Goal: Find specific page/section: Find specific page/section

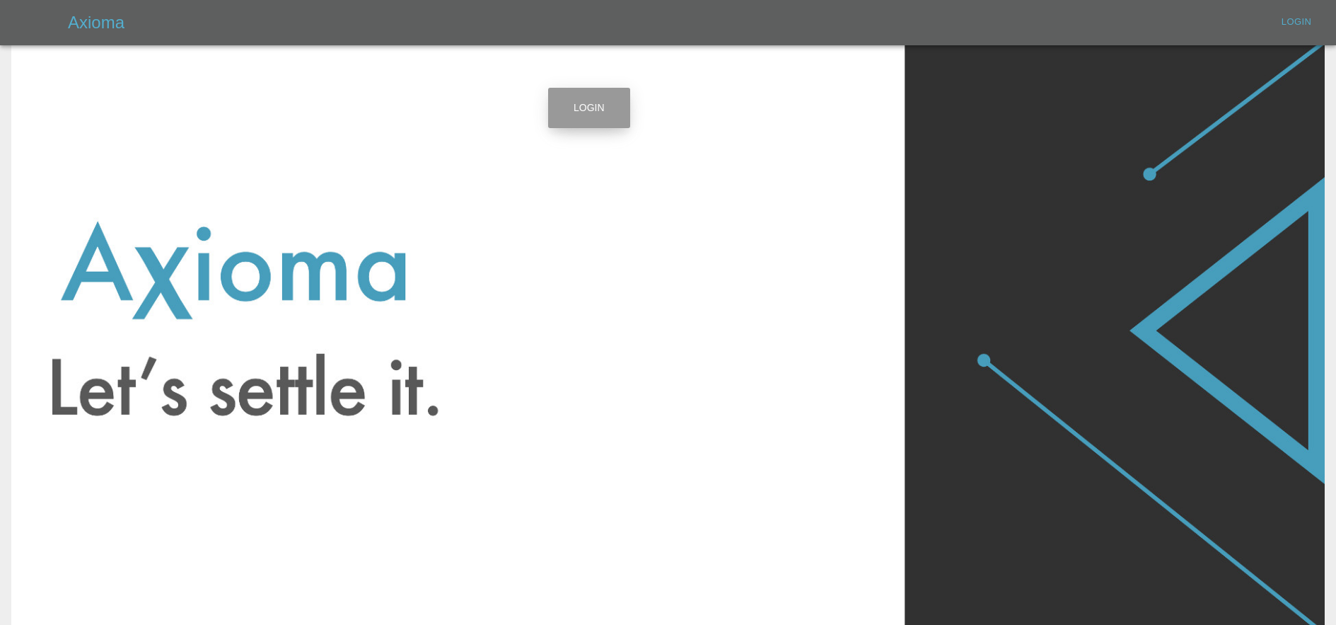
click at [578, 110] on link "Login" at bounding box center [589, 108] width 82 height 40
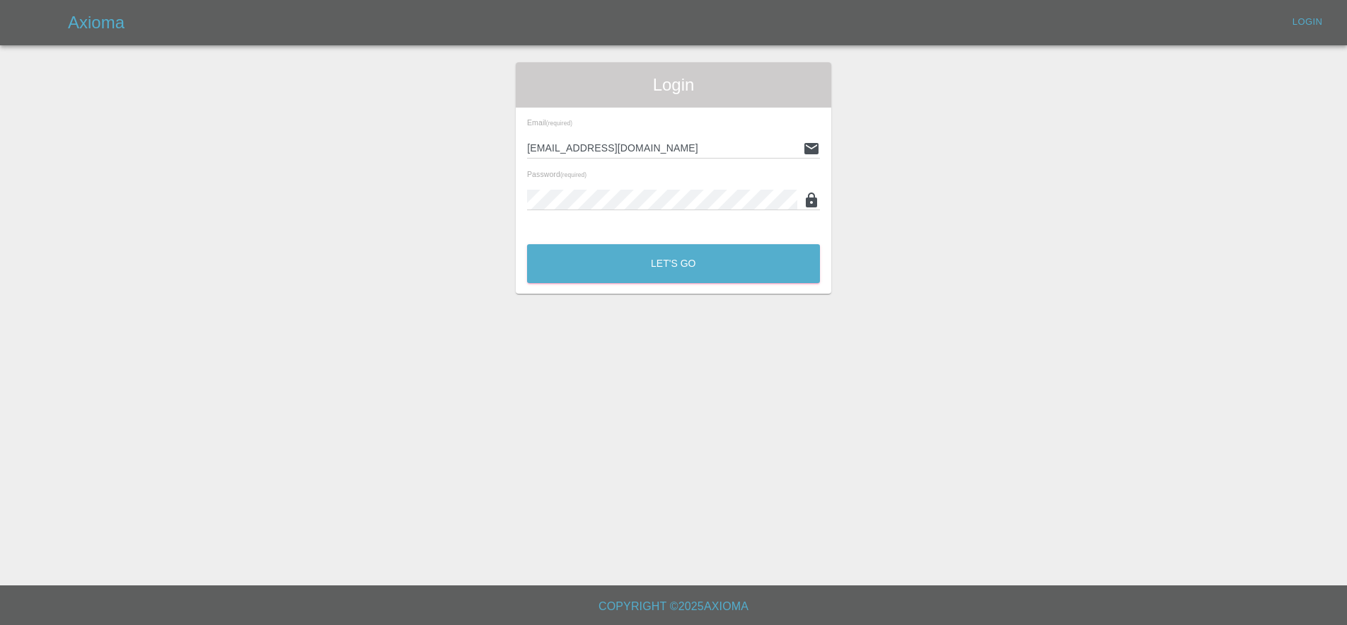
click at [738, 287] on div "Login Email (required) lukasz@axioma.co.uk Password (required) Let's Go" at bounding box center [674, 177] width 316 height 231
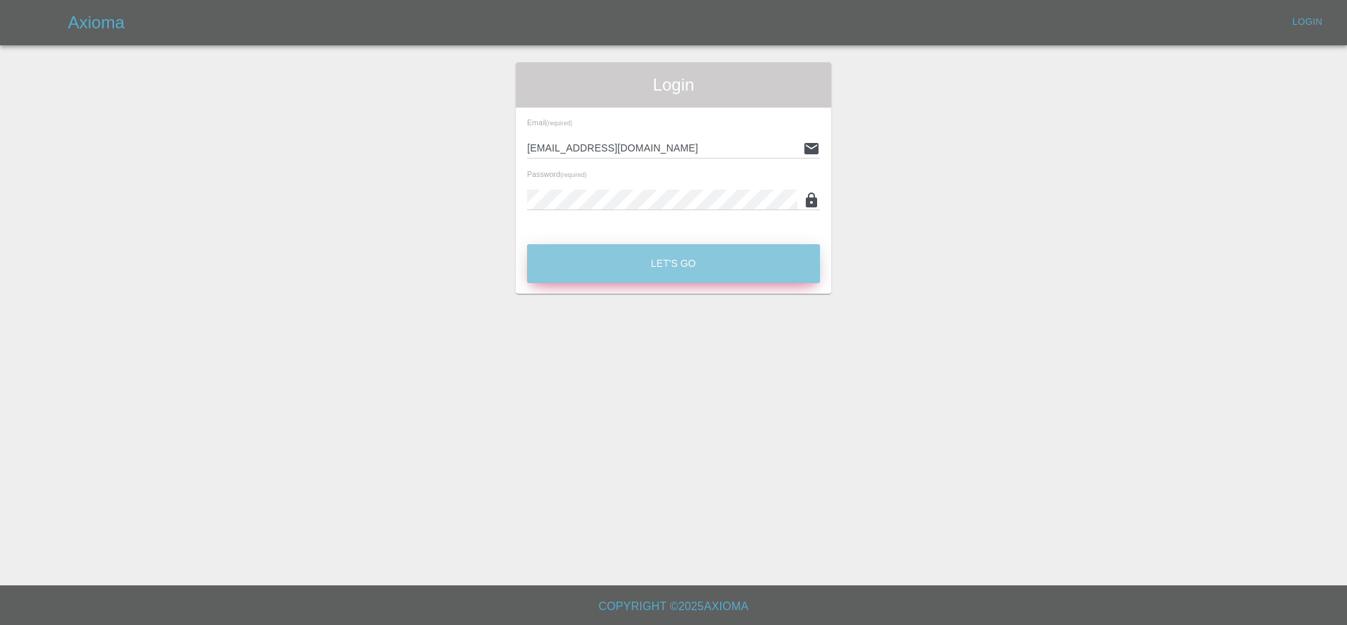
click at [755, 255] on button "Let's Go" at bounding box center [673, 263] width 293 height 39
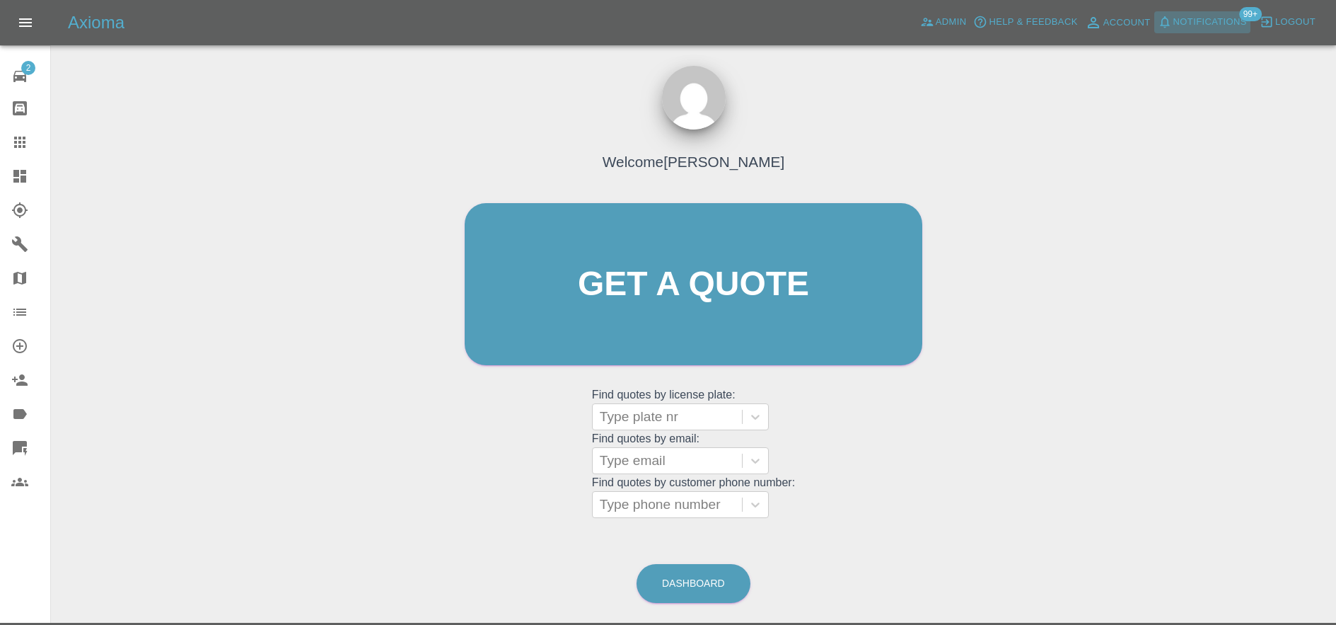
click at [1211, 19] on span "Notifications" at bounding box center [1211, 22] width 74 height 16
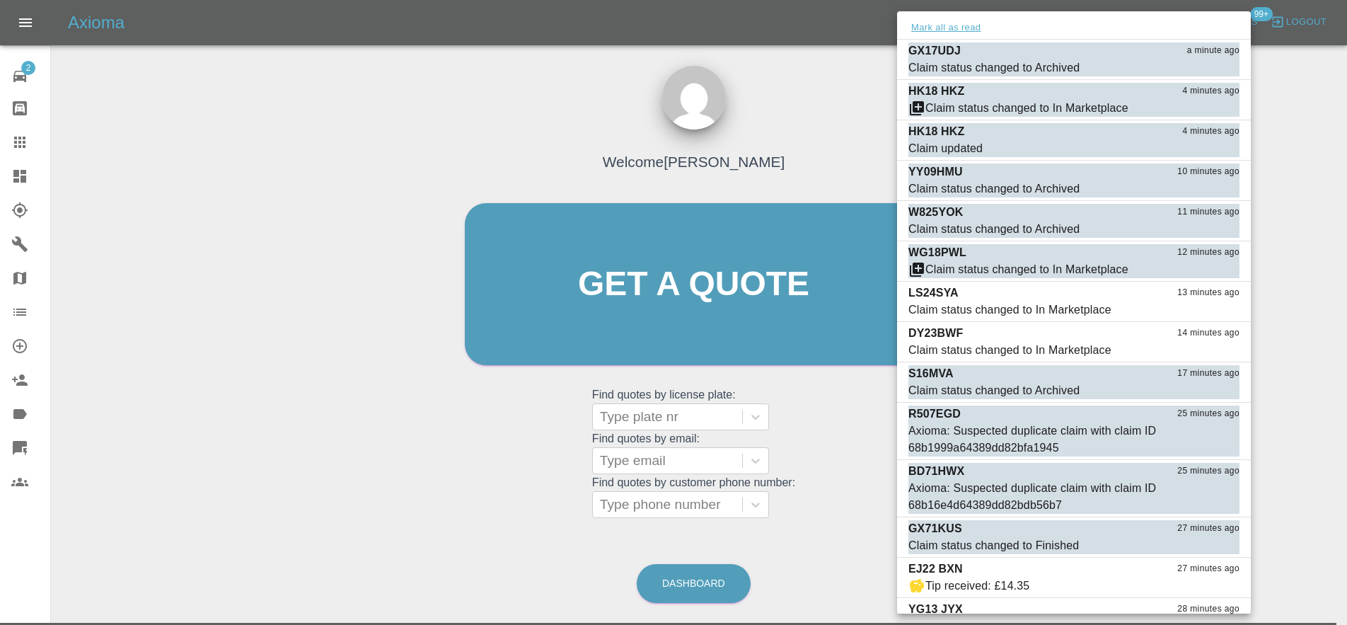
click at [933, 30] on button "Mark all as read" at bounding box center [945, 28] width 75 height 16
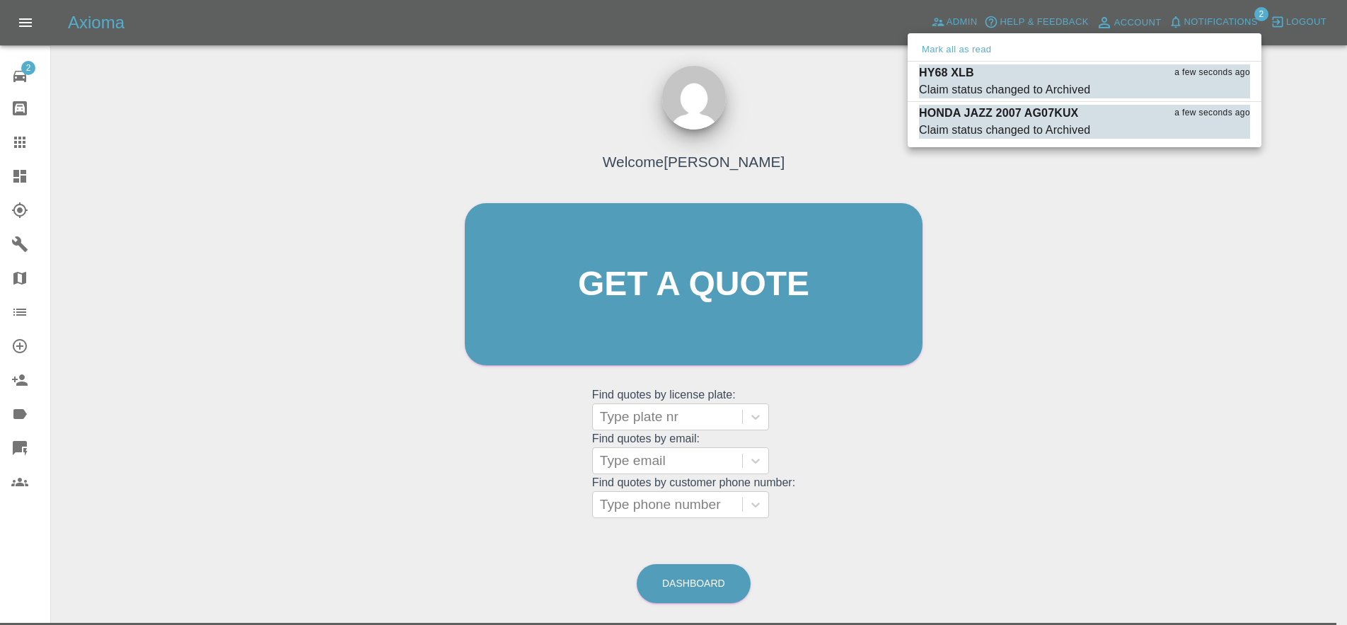
click at [894, 134] on div at bounding box center [673, 312] width 1347 height 625
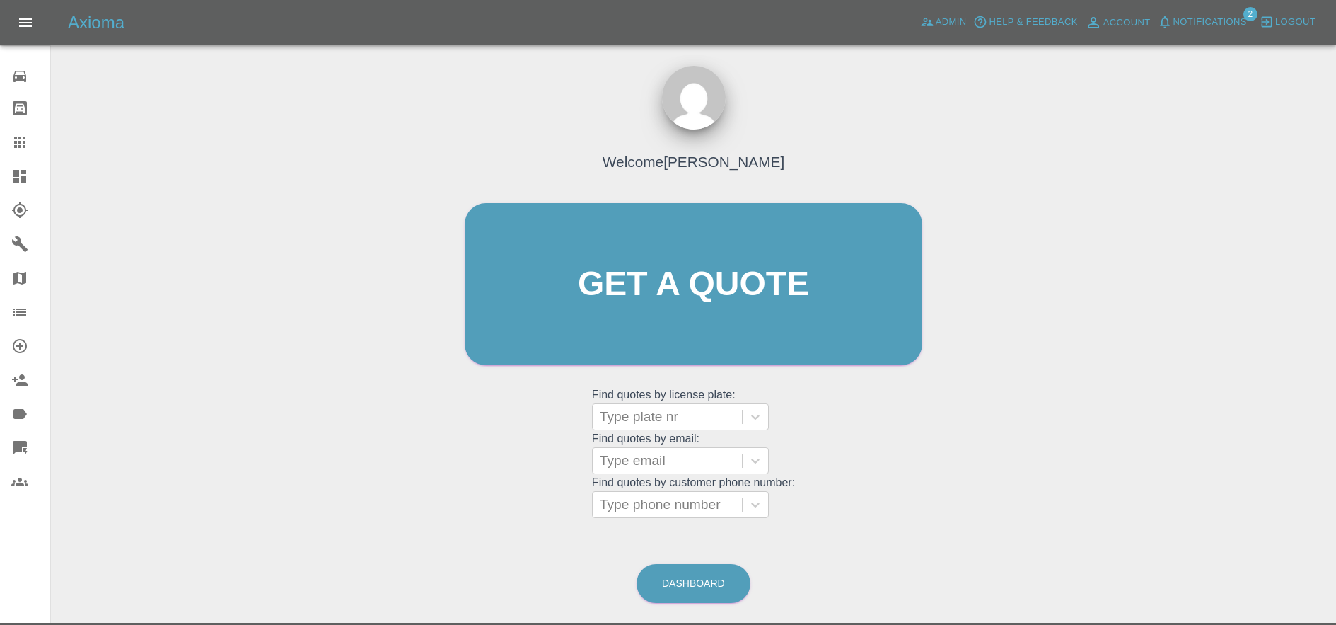
click at [1220, 28] on span "Notifications" at bounding box center [1211, 22] width 74 height 16
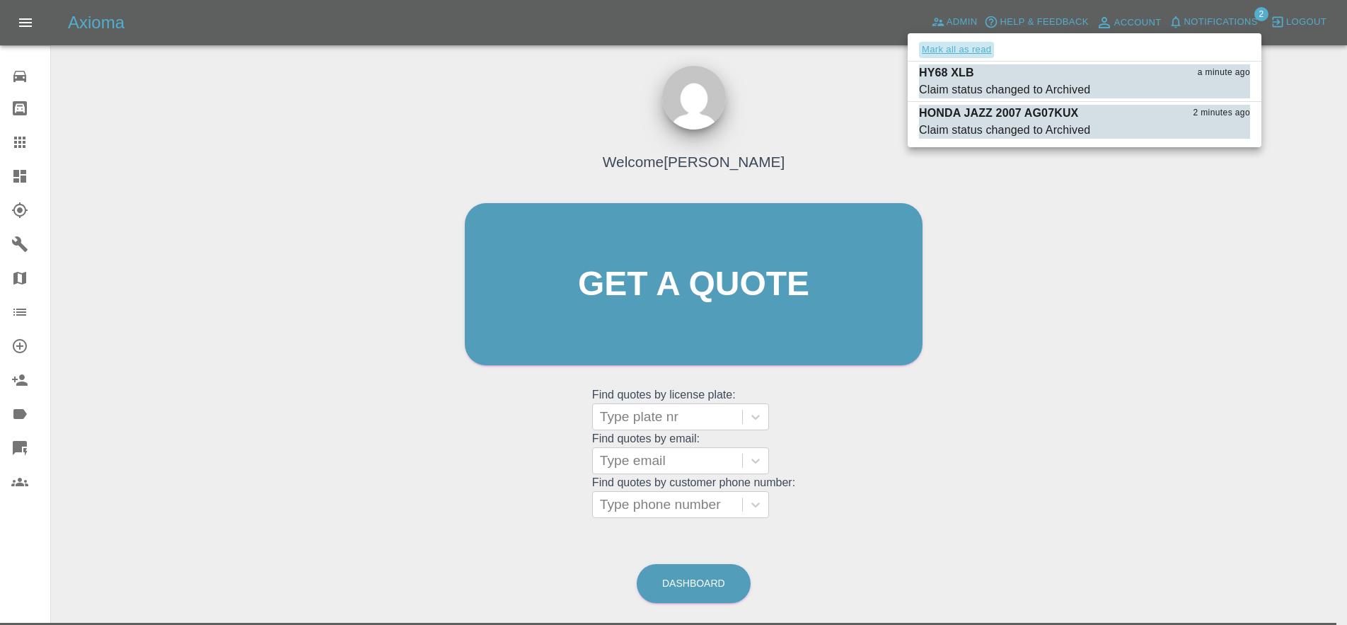
click at [978, 49] on button "Mark all as read" at bounding box center [956, 50] width 75 height 16
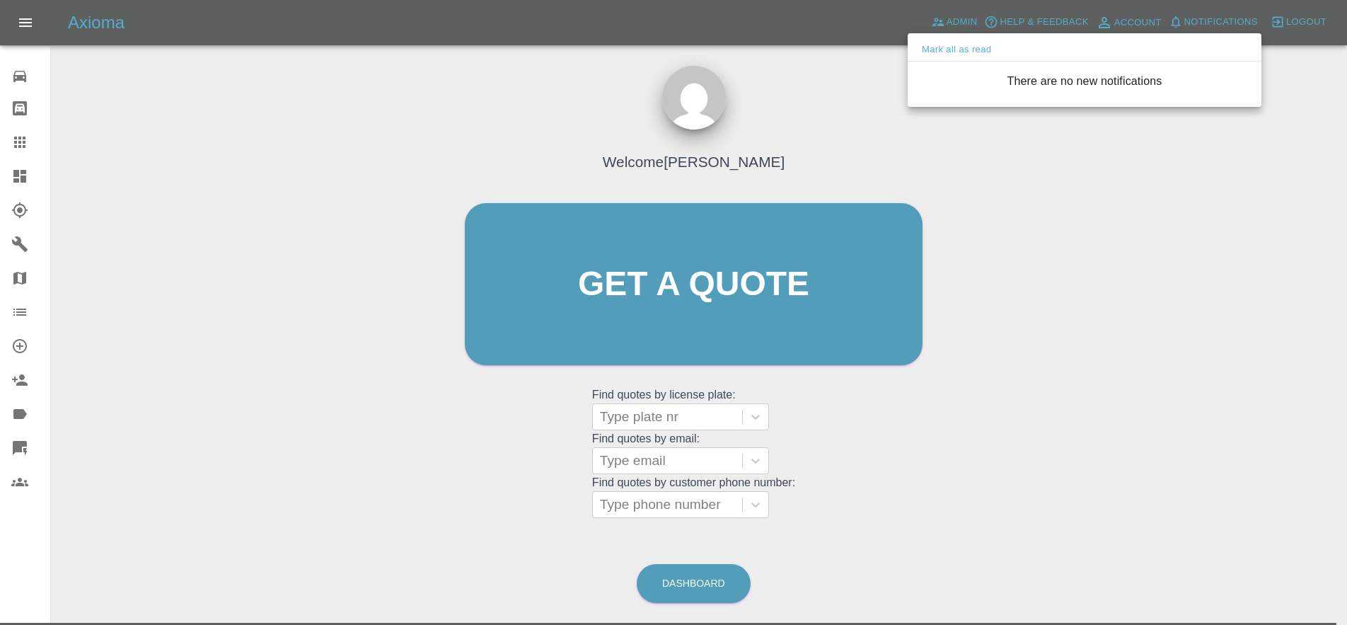
click at [802, 132] on div at bounding box center [673, 312] width 1347 height 625
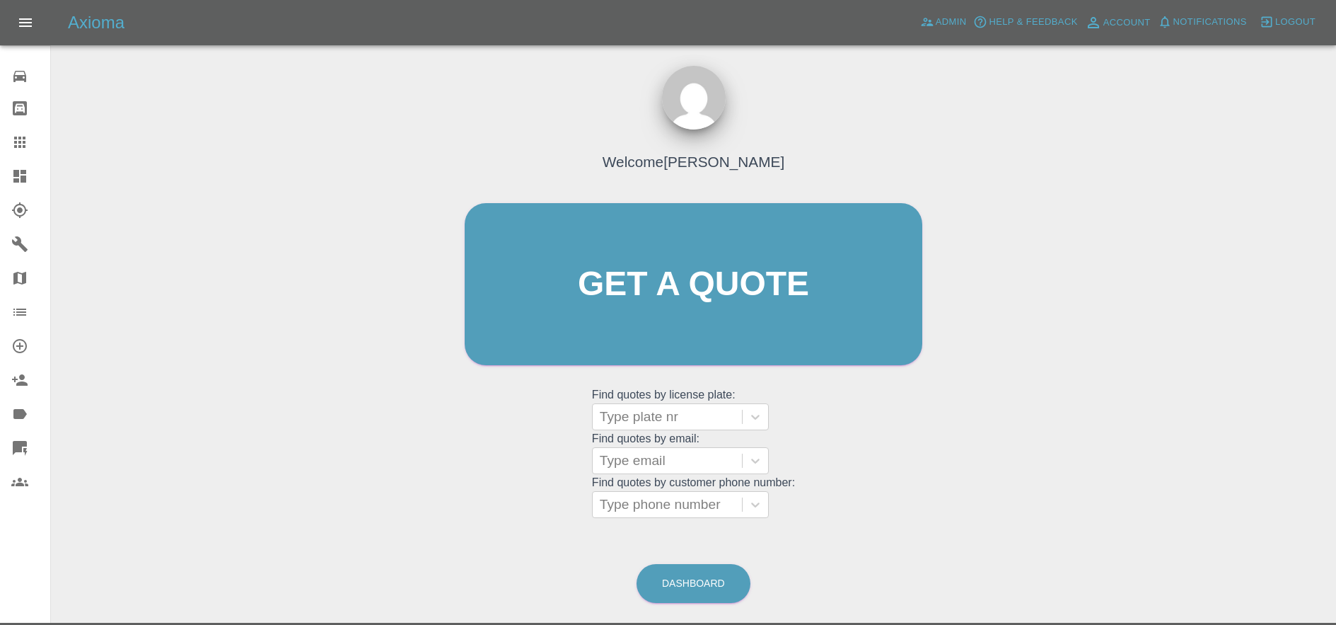
click at [608, 180] on div "Welcome [PERSON_NAME]" at bounding box center [694, 164] width 210 height 49
click at [28, 168] on icon at bounding box center [19, 176] width 17 height 17
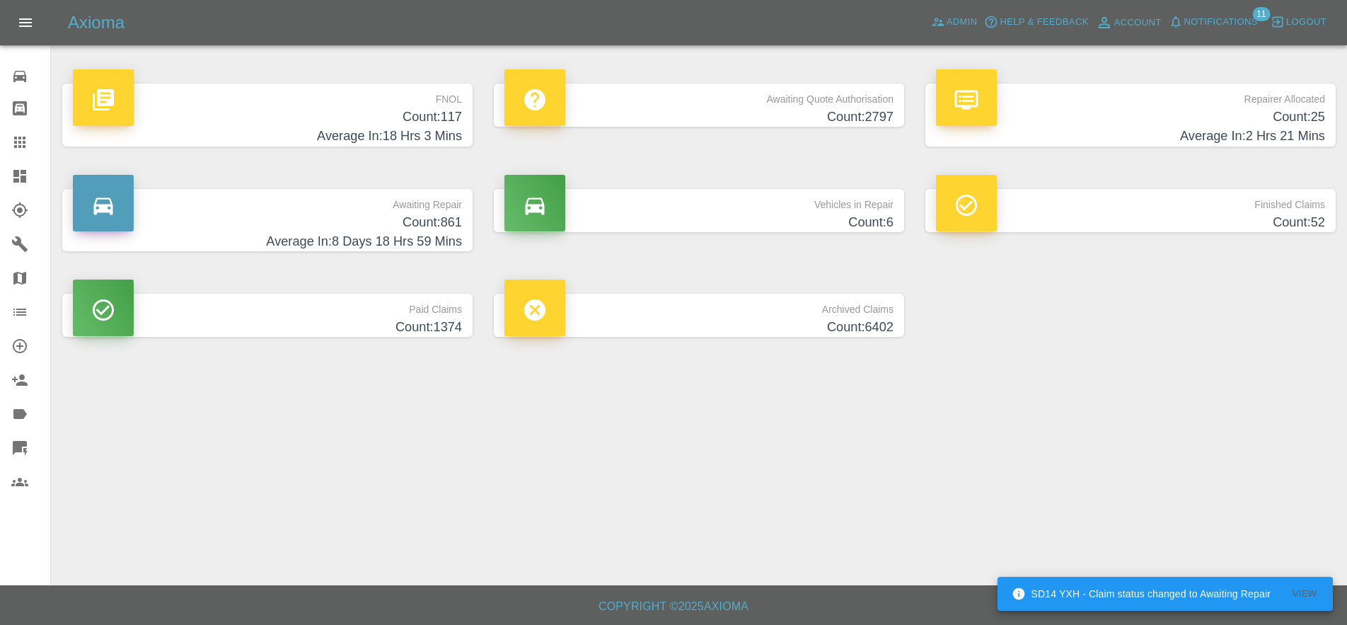
click at [1202, 21] on span "Notifications" at bounding box center [1221, 22] width 74 height 16
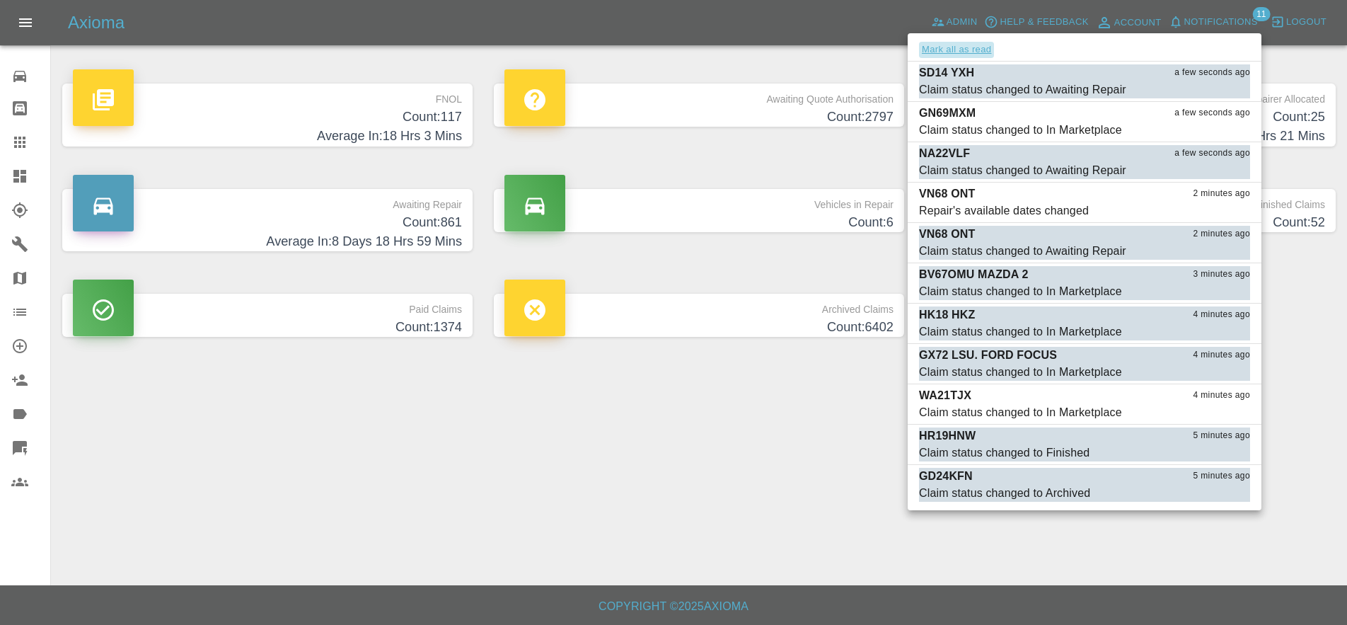
click at [952, 44] on button "Mark all as read" at bounding box center [956, 50] width 75 height 16
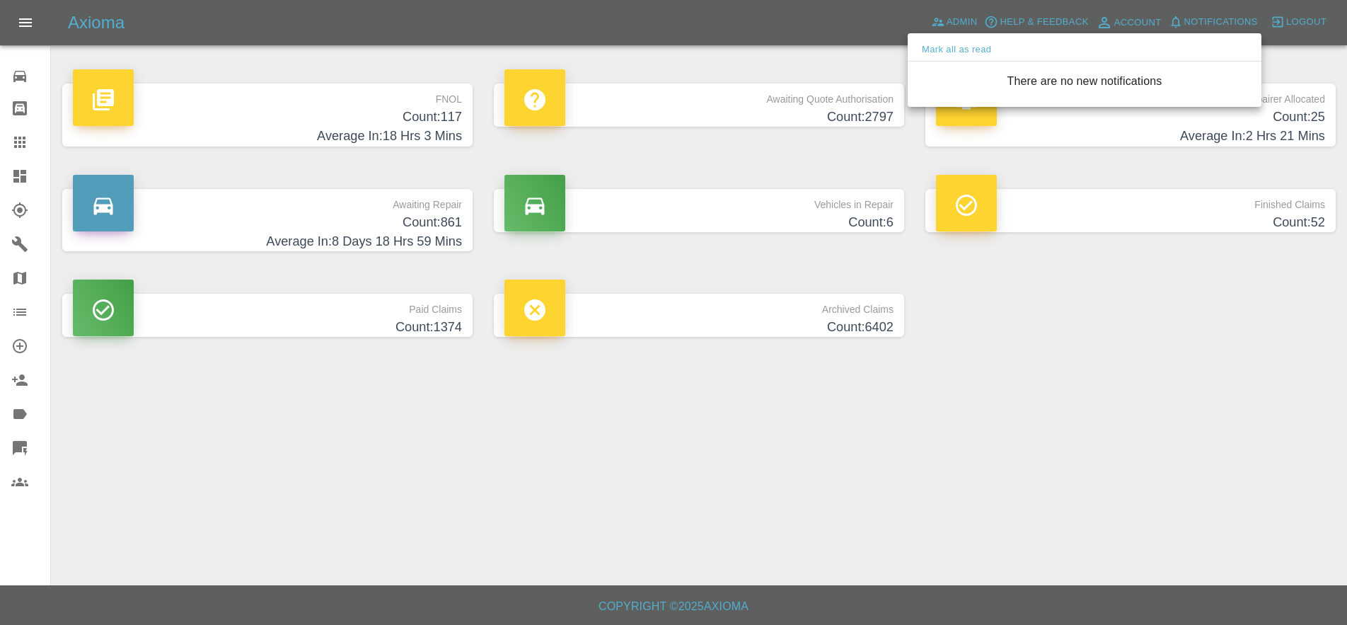
click at [822, 42] on div at bounding box center [673, 312] width 1347 height 625
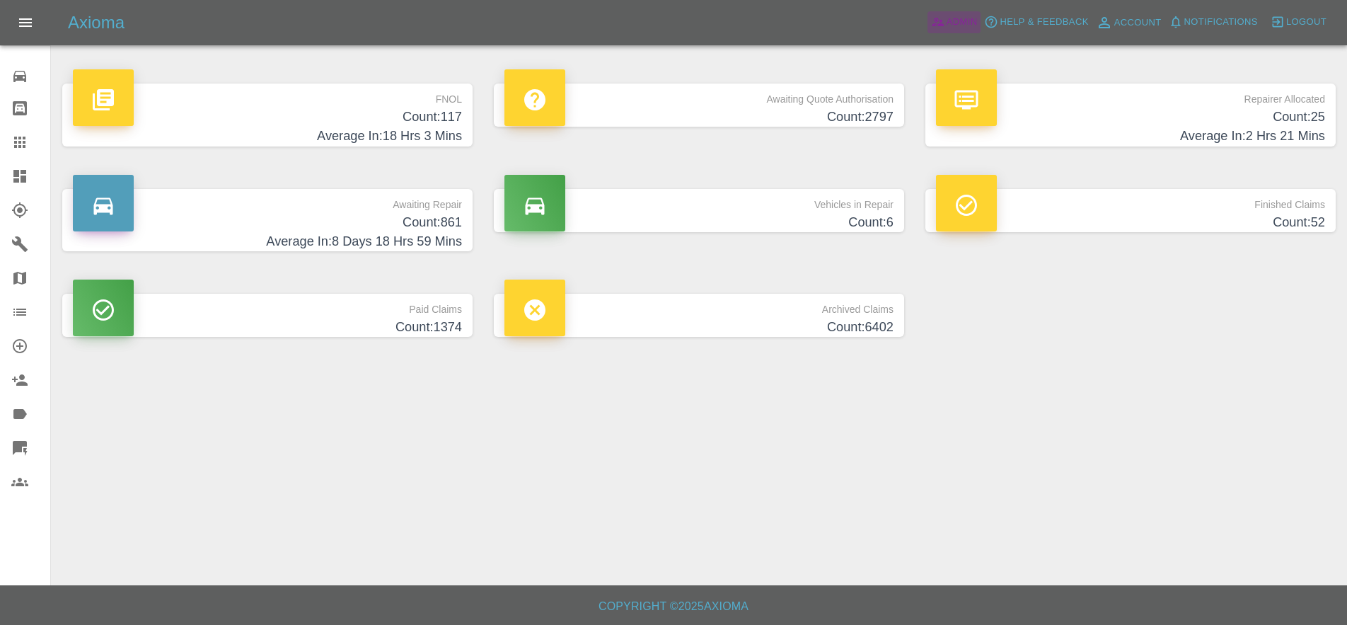
click at [975, 28] on span "Admin" at bounding box center [962, 22] width 31 height 16
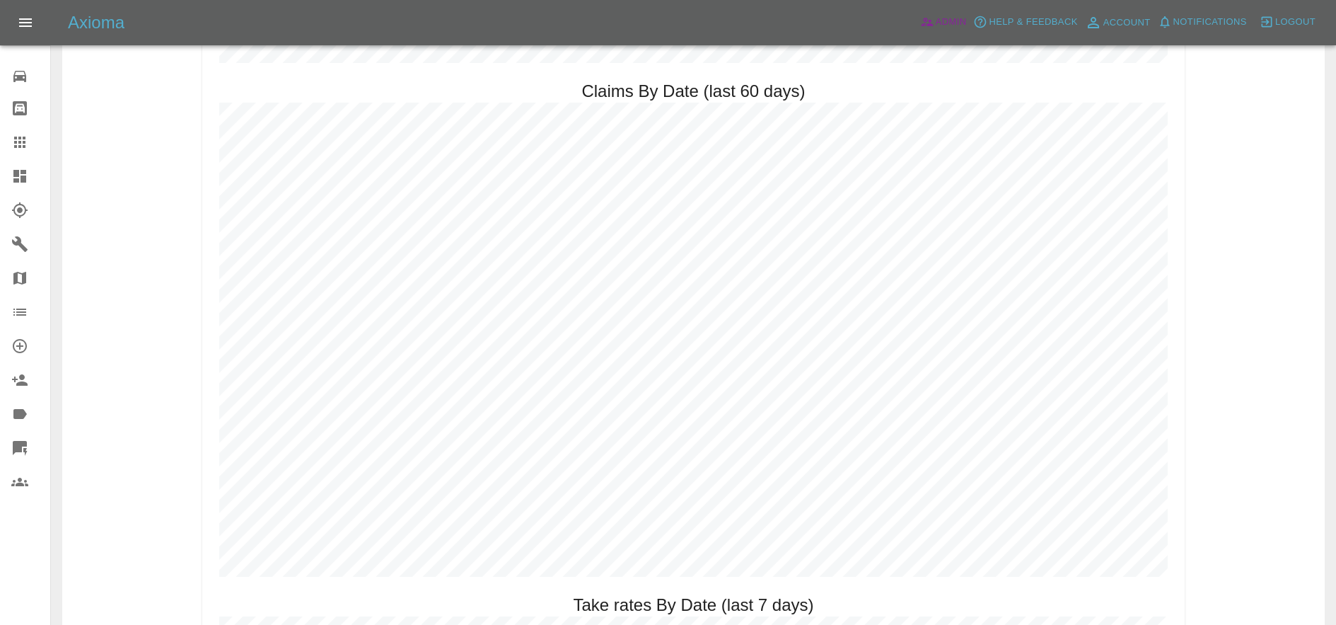
scroll to position [1003, 0]
